Goal: Information Seeking & Learning: Learn about a topic

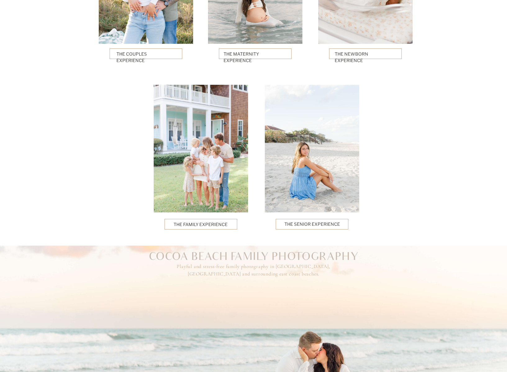
scroll to position [1425, 0]
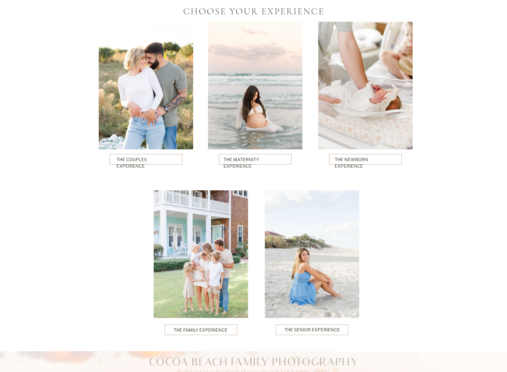
click at [155, 114] on div at bounding box center [146, 86] width 94 height 128
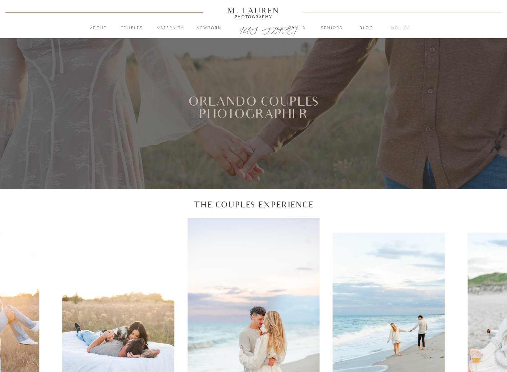
click at [404, 28] on nav "inquire" at bounding box center [400, 28] width 34 height 6
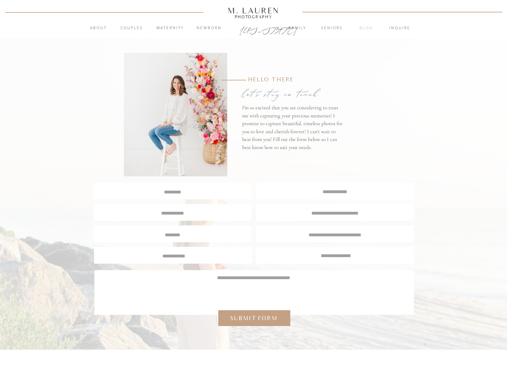
click at [362, 27] on nav "blog" at bounding box center [366, 28] width 34 height 6
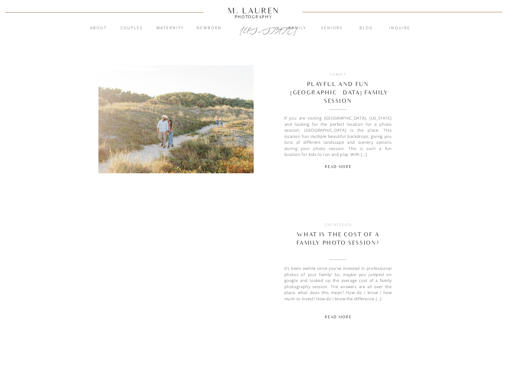
scroll to position [366, 0]
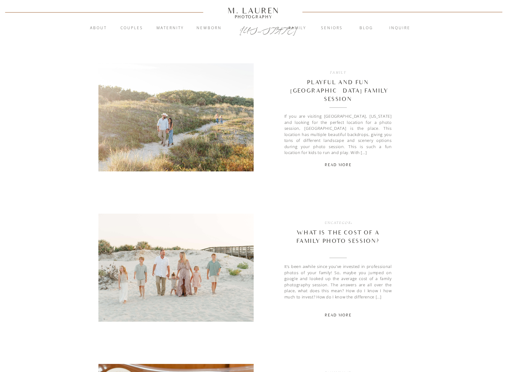
click at [350, 237] on h2 "What Is The Cost Of A Family Photo Session?" at bounding box center [337, 240] width 107 height 25
click at [350, 238] on link "What Is The Cost Of A Family Photo Session?" at bounding box center [337, 236] width 83 height 15
click at [352, 79] on link "Playful And Fun [GEOGRAPHIC_DATA] Family Session" at bounding box center [337, 90] width 101 height 23
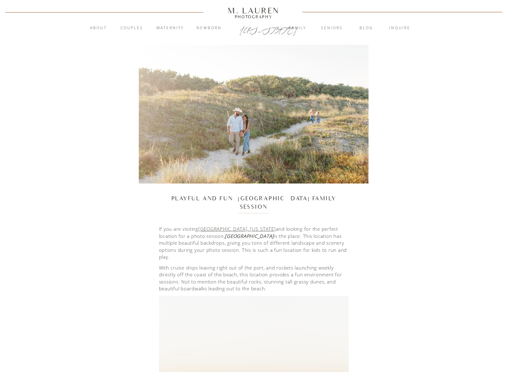
click at [225, 238] on em "Jetty Park Beach" at bounding box center [249, 236] width 49 height 6
click at [295, 28] on nav "Family" at bounding box center [298, 28] width 34 height 6
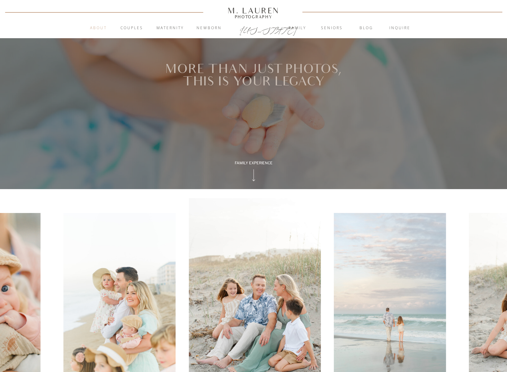
click at [101, 26] on nav "About" at bounding box center [99, 28] width 24 height 6
